Goal: Subscribe to service/newsletter

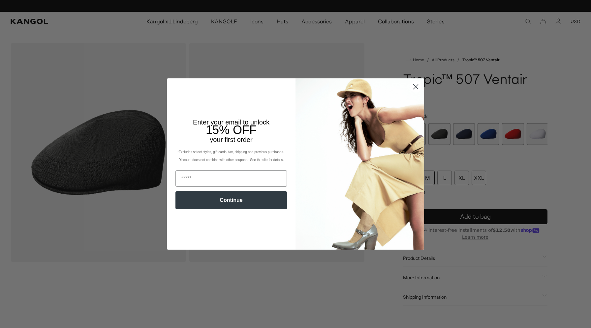
scroll to position [0, 136]
click at [208, 175] on input "Email" at bounding box center [230, 178] width 111 height 16
type input "*"
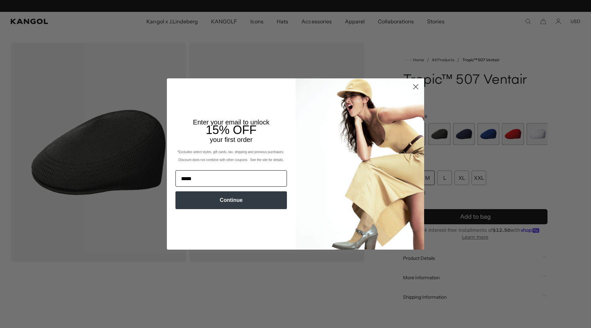
scroll to position [0, 136]
type input "*"
click at [231, 171] on input "Email" at bounding box center [230, 178] width 111 height 16
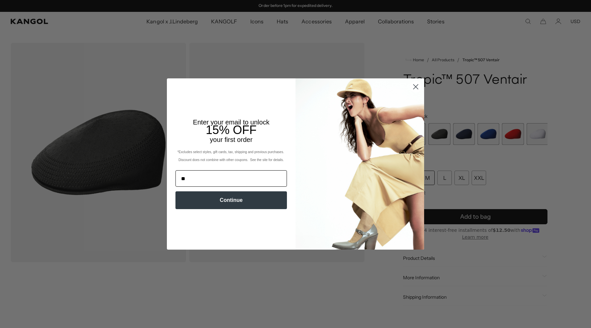
type input "*"
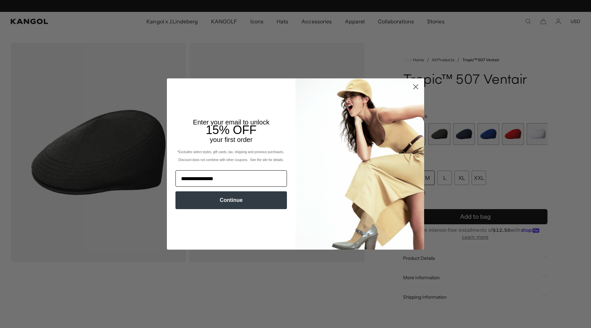
scroll to position [0, 136]
type input "**********"
click input "******" at bounding box center [0, 0] width 0 height 0
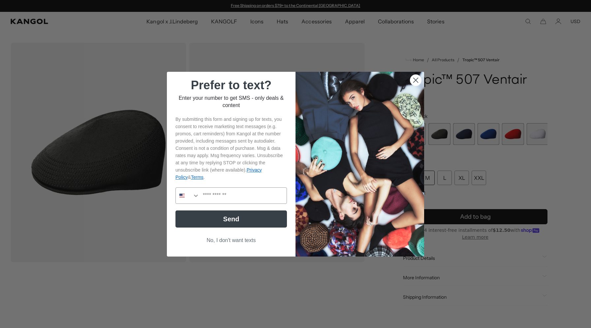
click at [243, 207] on div "POPUP Form" at bounding box center [230, 195] width 115 height 23
click at [244, 202] on input "Phone Number" at bounding box center [242, 196] width 87 height 16
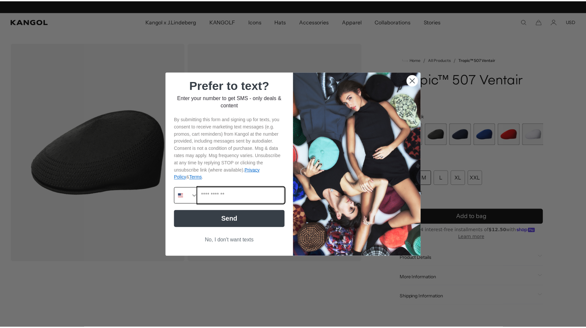
scroll to position [0, 136]
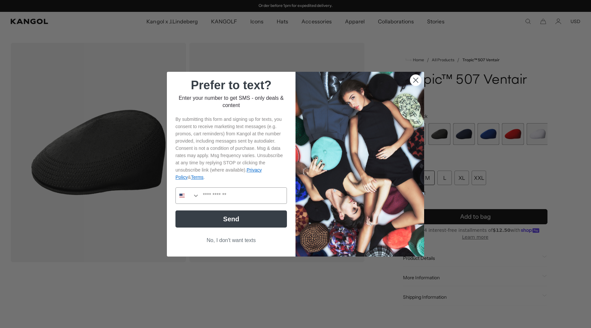
click at [234, 239] on button "No, I don't want texts" at bounding box center [230, 240] width 111 height 13
